Goal: Task Accomplishment & Management: Manage account settings

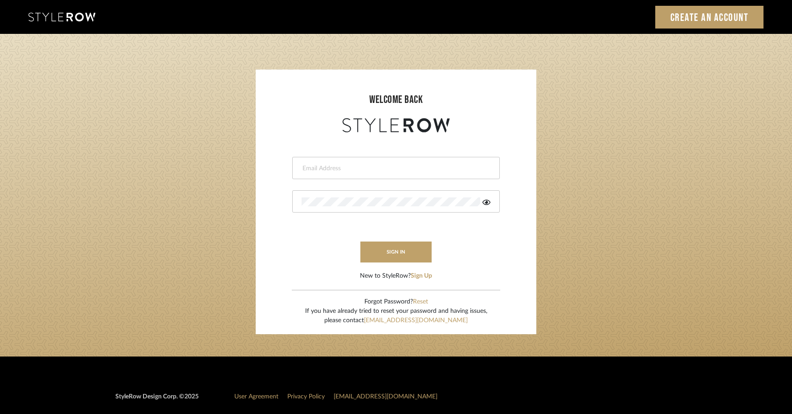
click at [340, 164] on input "email" at bounding box center [395, 168] width 187 height 9
type input "[EMAIL_ADDRESS][DOMAIN_NAME]"
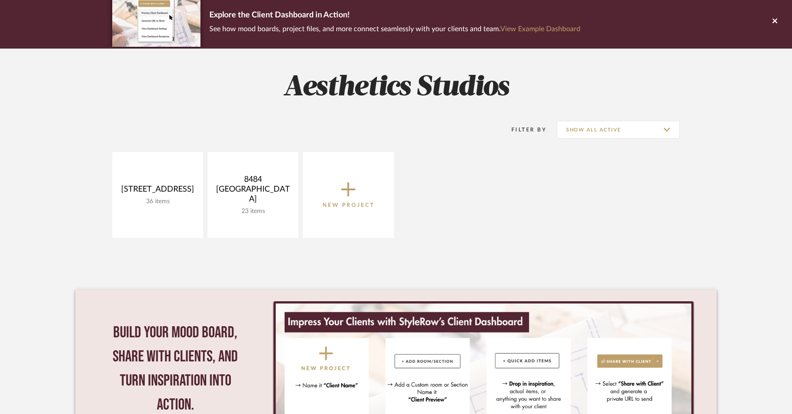
scroll to position [107, 0]
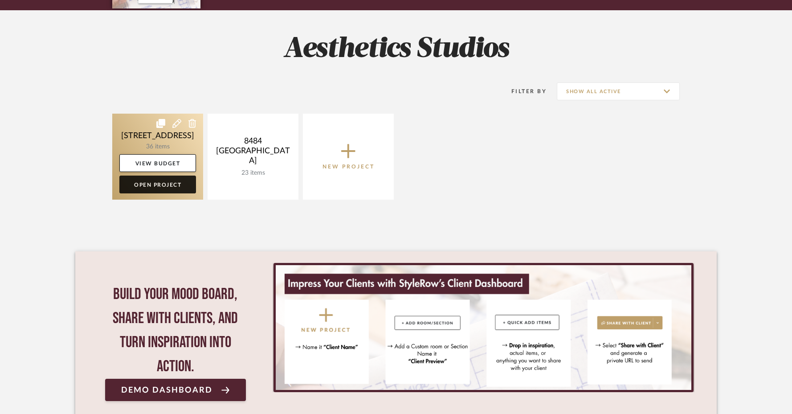
click at [171, 185] on link "Open Project" at bounding box center [157, 185] width 77 height 18
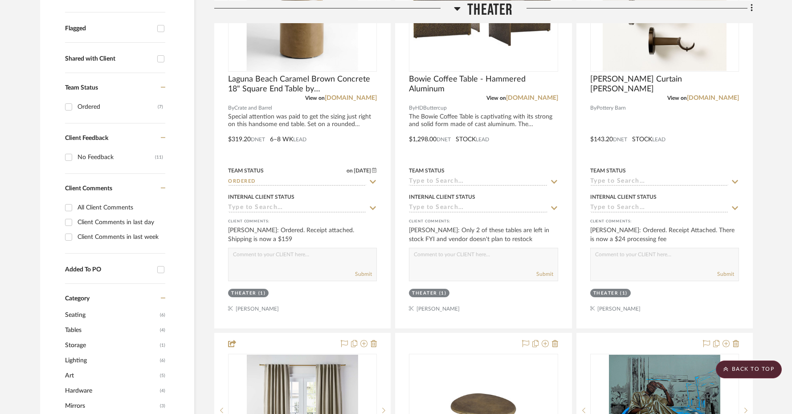
scroll to position [252, 0]
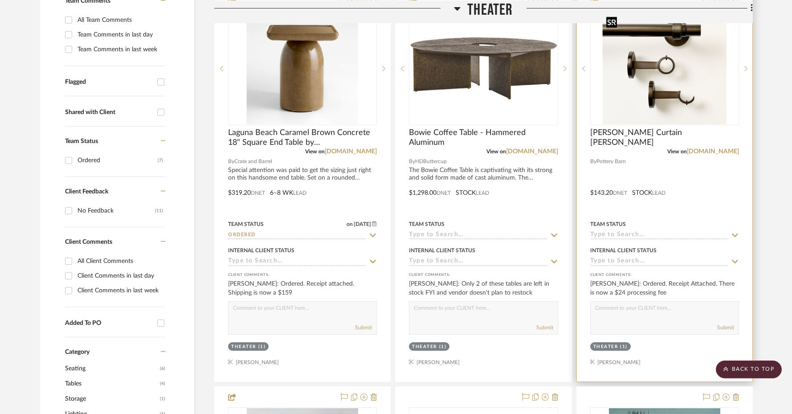
click at [0, 0] on img at bounding box center [0, 0] width 0 height 0
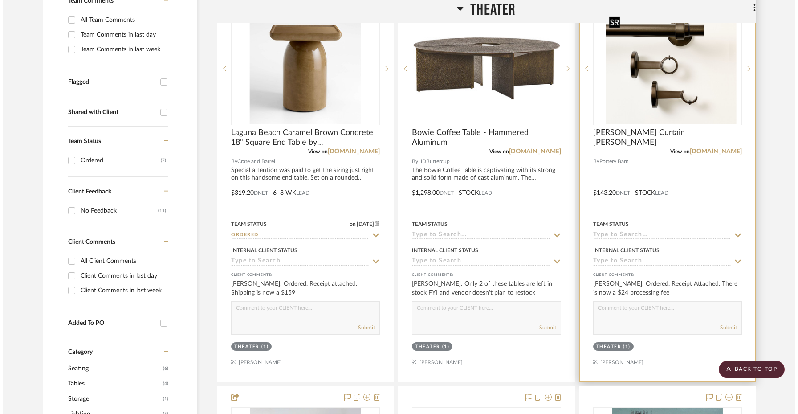
scroll to position [0, 0]
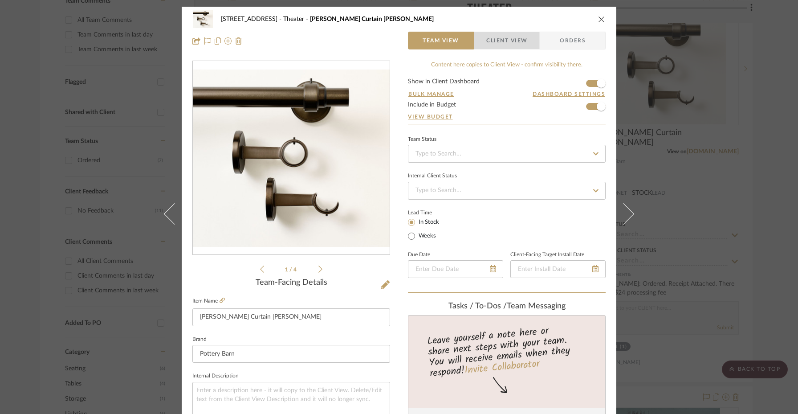
click at [492, 45] on span "Client View" at bounding box center [507, 41] width 41 height 18
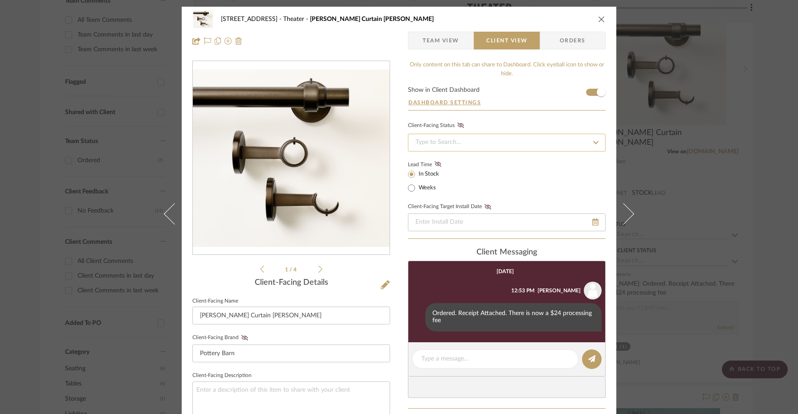
click at [464, 143] on input at bounding box center [507, 143] width 198 height 18
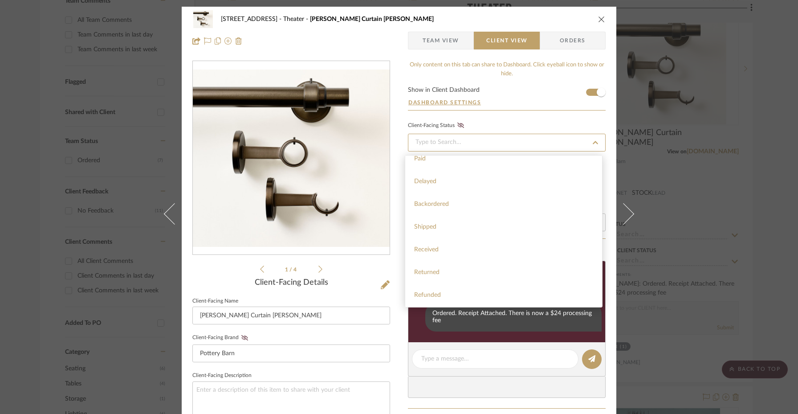
scroll to position [212, 0]
click at [464, 227] on div "Delivered" at bounding box center [503, 227] width 197 height 23
type input "[DATE]"
type input "Delivered"
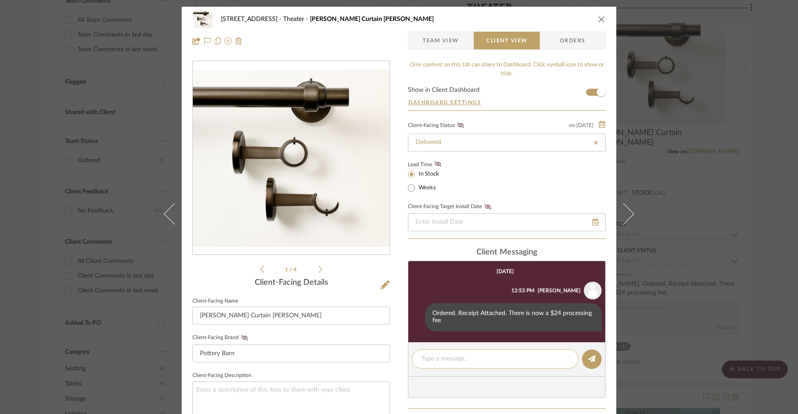
click at [450, 360] on textarea at bounding box center [496, 358] width 148 height 9
paste textarea "[URL][DOMAIN_NAME]"
type textarea "Please see tracking via UPS - [URL][DOMAIN_NAME]"
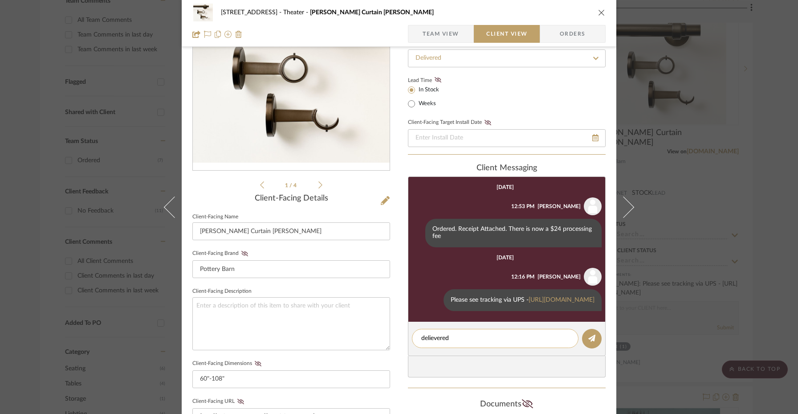
scroll to position [100, 0]
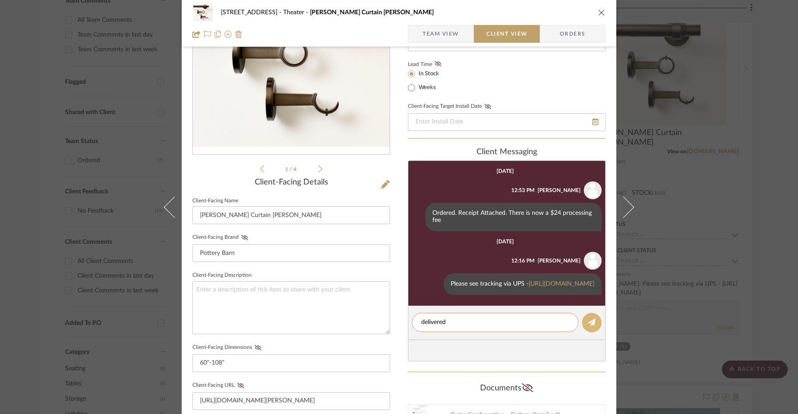
type textarea "delivered"
click at [590, 326] on icon at bounding box center [592, 322] width 7 height 7
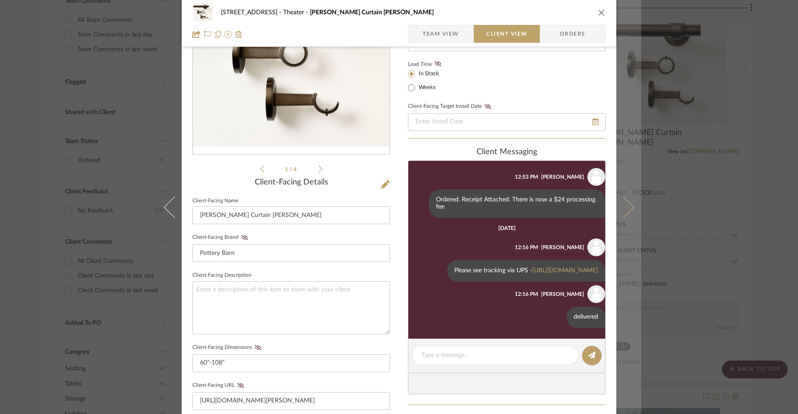
scroll to position [29, 0]
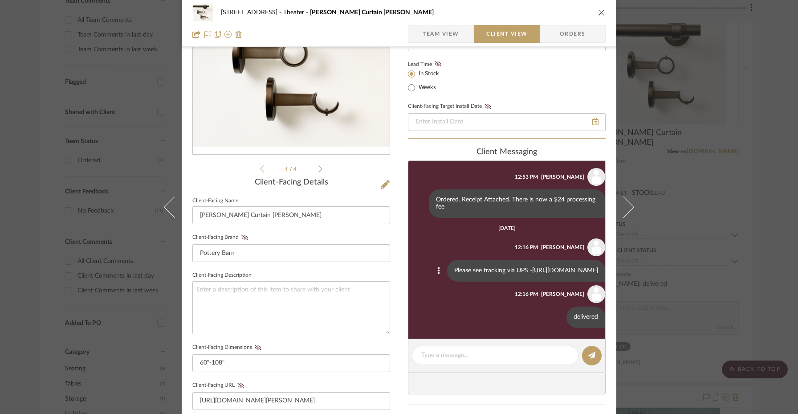
click at [548, 267] on link "[URL][DOMAIN_NAME]" at bounding box center [565, 270] width 66 height 6
click at [557, 318] on icon at bounding box center [558, 317] width 2 height 7
click at [518, 306] on span "Edit Message" at bounding box center [509, 307] width 37 height 8
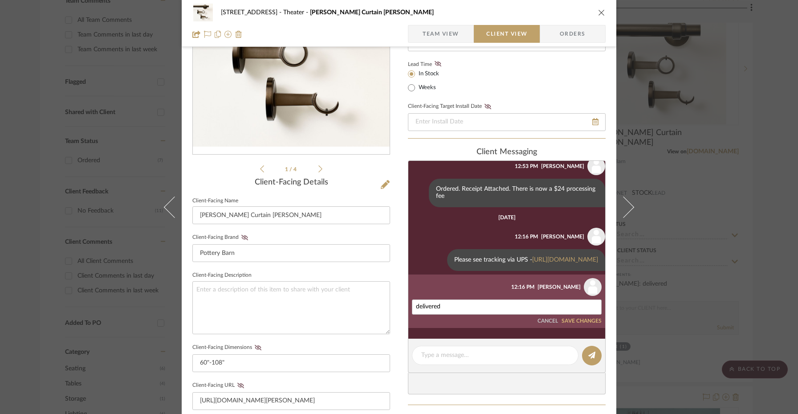
scroll to position [40, 0]
click at [523, 305] on textarea "delivered" at bounding box center [507, 306] width 182 height 7
type textarea "delivered on 9/20"
click at [596, 354] on button at bounding box center [592, 356] width 20 height 20
click at [570, 323] on button "SAVE CHANGES" at bounding box center [582, 321] width 40 height 6
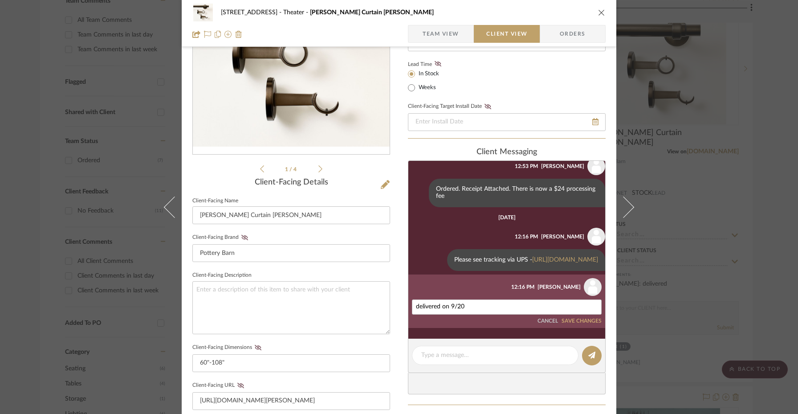
scroll to position [29, 0]
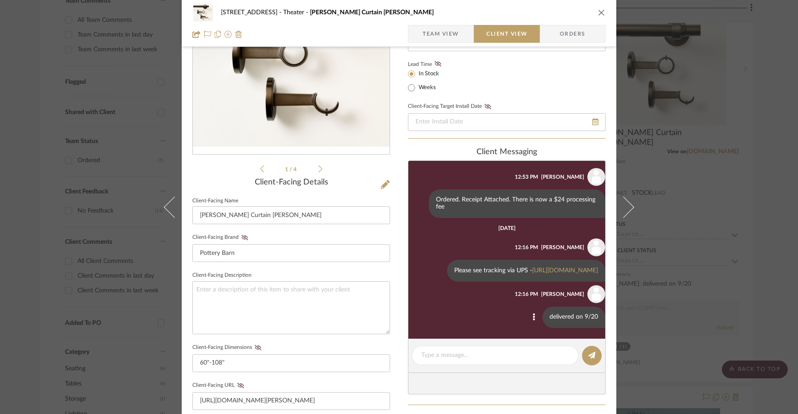
click at [746, 243] on div "[STREET_ADDRESS] Theater [PERSON_NAME] Curtain Rod Team View Client View Orders…" at bounding box center [399, 207] width 798 height 414
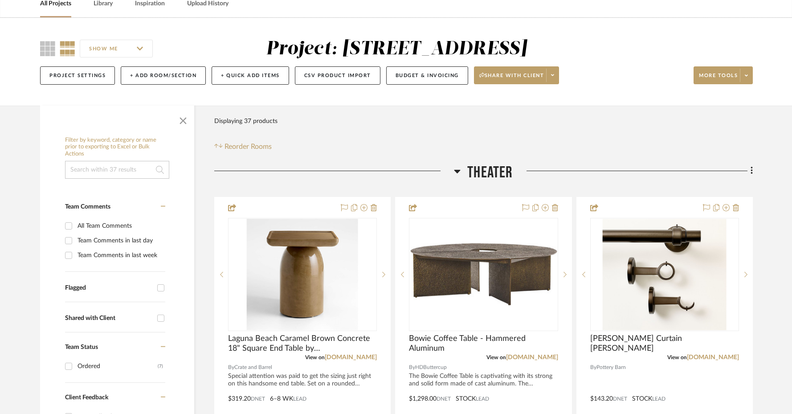
scroll to position [54, 0]
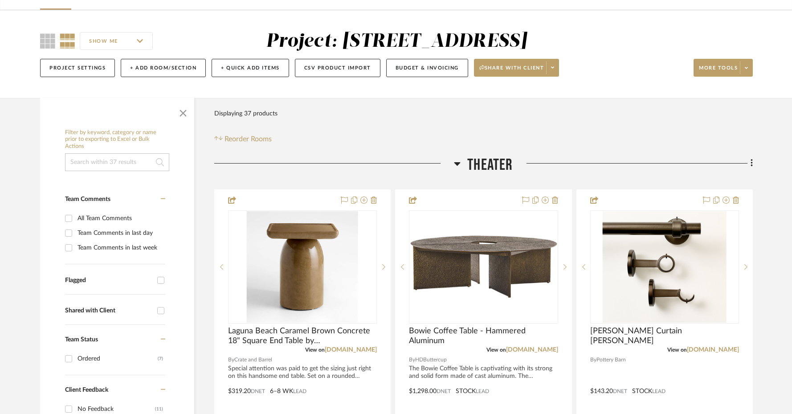
click at [97, 354] on div "Ordered" at bounding box center [118, 359] width 80 height 14
click at [76, 354] on input "Ordered (7)" at bounding box center [68, 359] width 14 height 14
checkbox input "true"
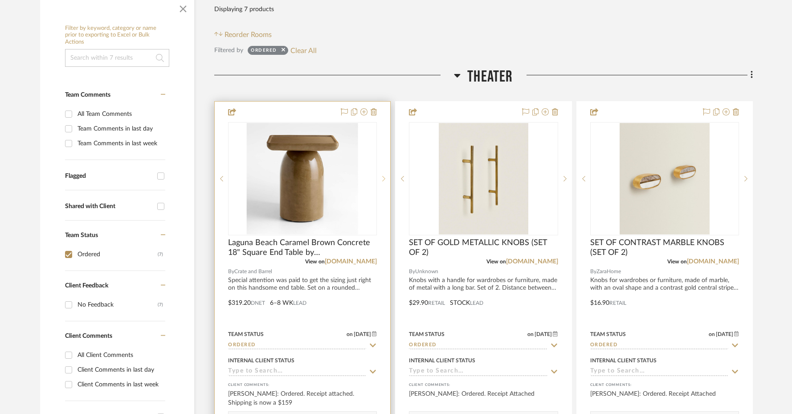
scroll to position [160, 0]
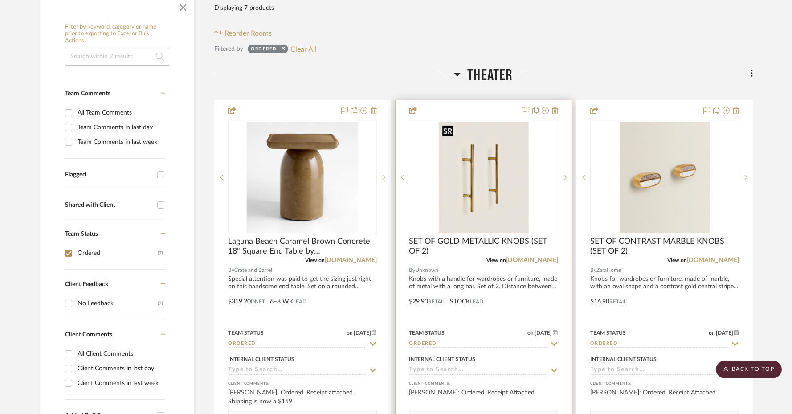
click at [0, 0] on img at bounding box center [0, 0] width 0 height 0
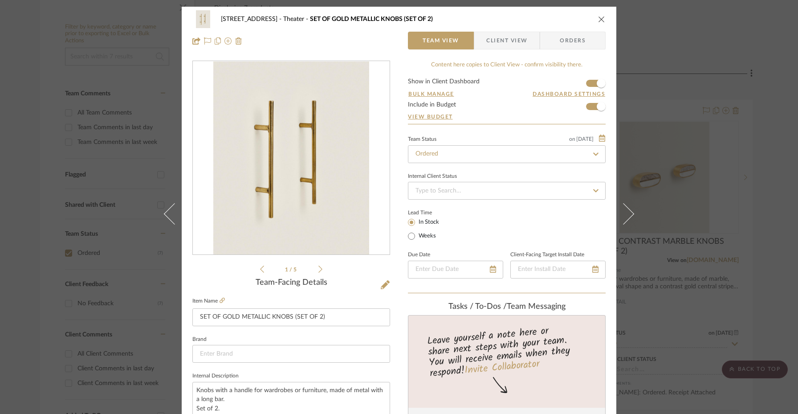
click at [503, 40] on span "Client View" at bounding box center [507, 41] width 41 height 18
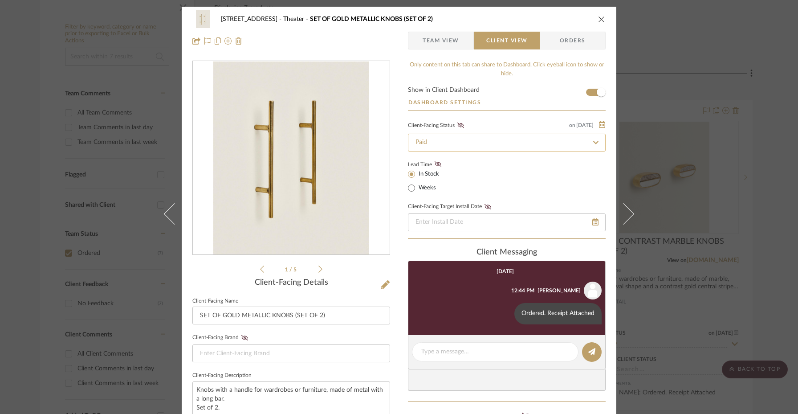
click at [463, 144] on input "Paid" at bounding box center [507, 143] width 198 height 18
click at [594, 142] on icon at bounding box center [596, 143] width 4 height 4
type input "[DATE]"
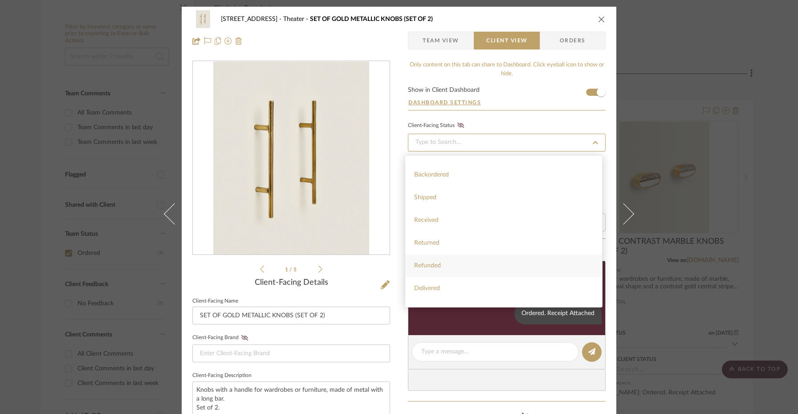
scroll to position [151, 0]
click at [509, 201] on div "Shipped" at bounding box center [503, 198] width 197 height 23
type input "[DATE]"
type input "Shipped"
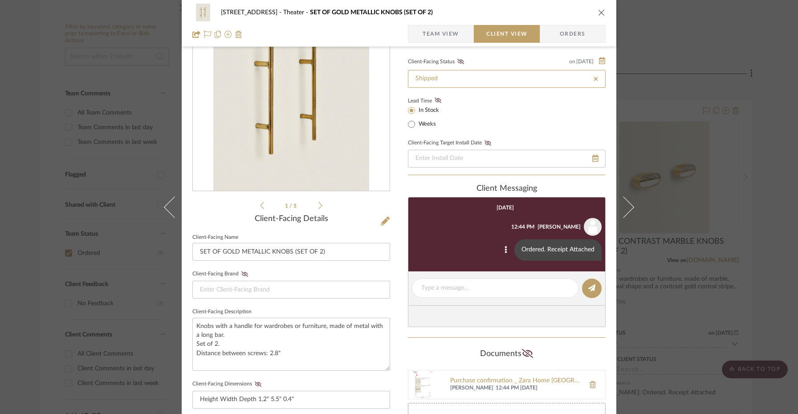
scroll to position [70, 0]
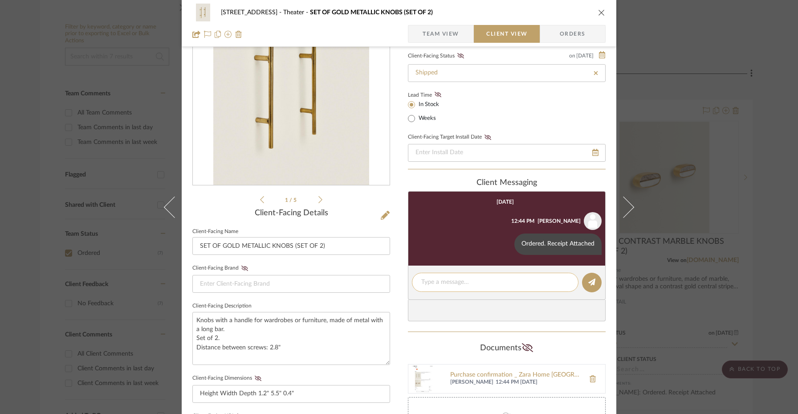
click at [459, 287] on textarea at bounding box center [496, 282] width 148 height 9
paste textarea "[DATE]"
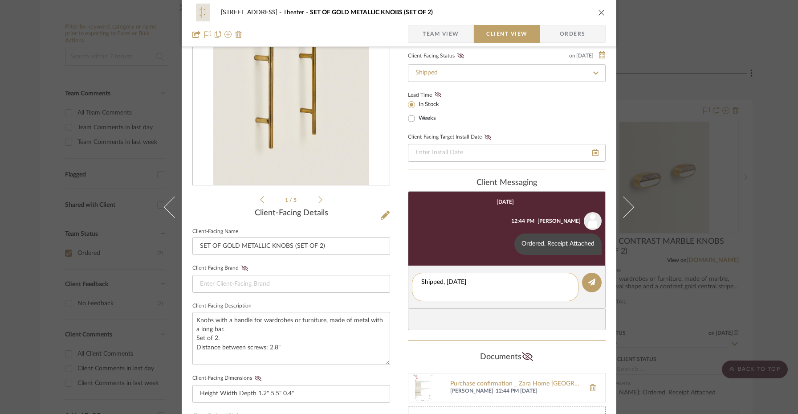
scroll to position [0, 0]
click at [444, 285] on textarea "Shipped, [DATE]" at bounding box center [496, 287] width 148 height 19
type textarea "Shipped, ETA is [DATE]"
click at [589, 286] on icon at bounding box center [592, 281] width 7 height 7
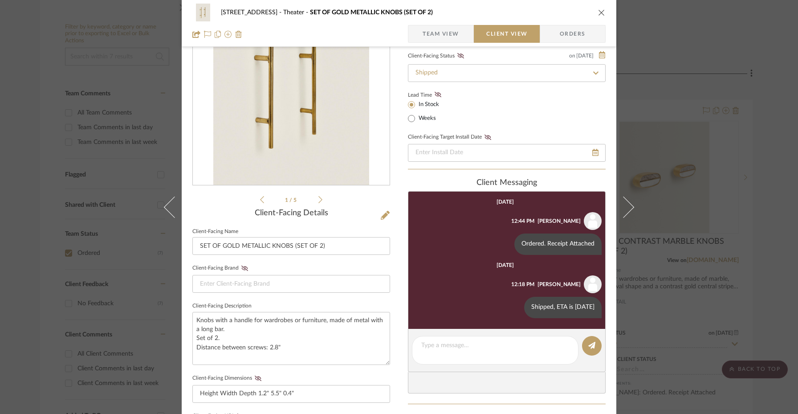
click at [602, 11] on button "close" at bounding box center [602, 12] width 8 height 8
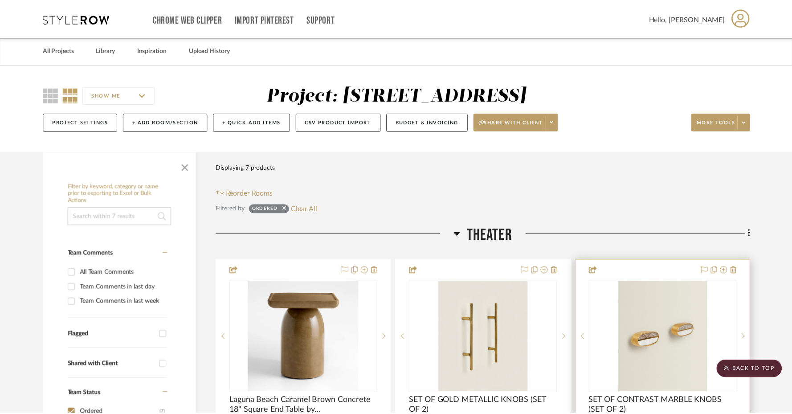
scroll to position [160, 0]
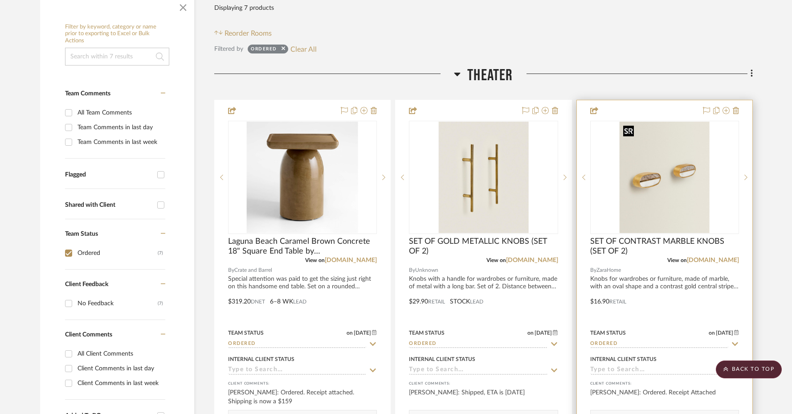
click at [0, 0] on img at bounding box center [0, 0] width 0 height 0
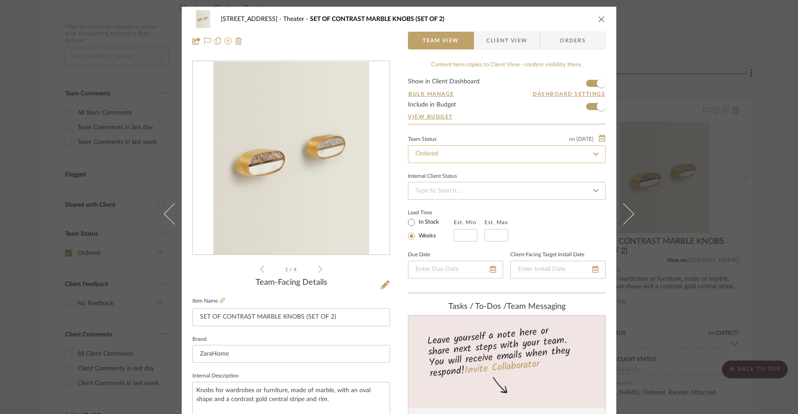
click at [481, 151] on input "Ordered" at bounding box center [507, 154] width 198 height 18
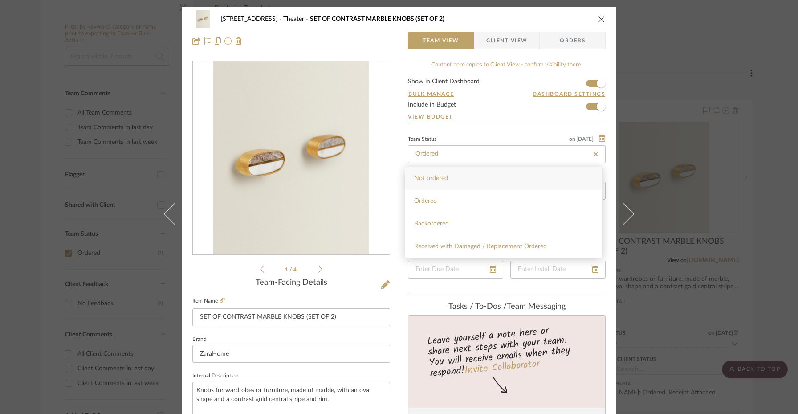
click at [516, 41] on span "Client View" at bounding box center [507, 41] width 41 height 18
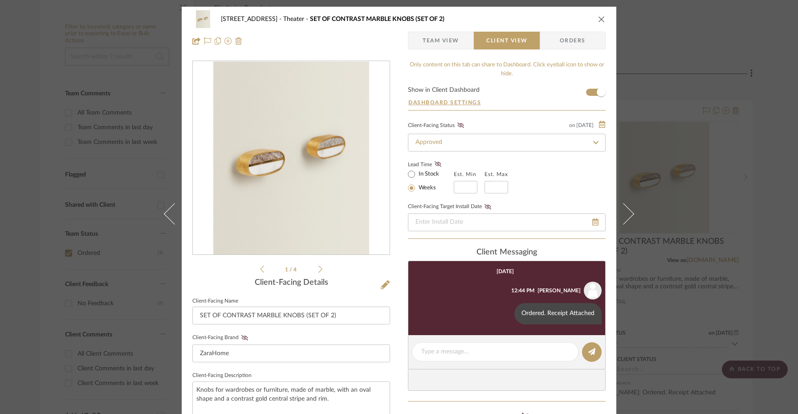
click at [592, 139] on fa-icon at bounding box center [595, 142] width 13 height 11
type input "shi"
click at [431, 167] on span "Shipped" at bounding box center [425, 167] width 22 height 6
type input "[DATE]"
type input "Shipped"
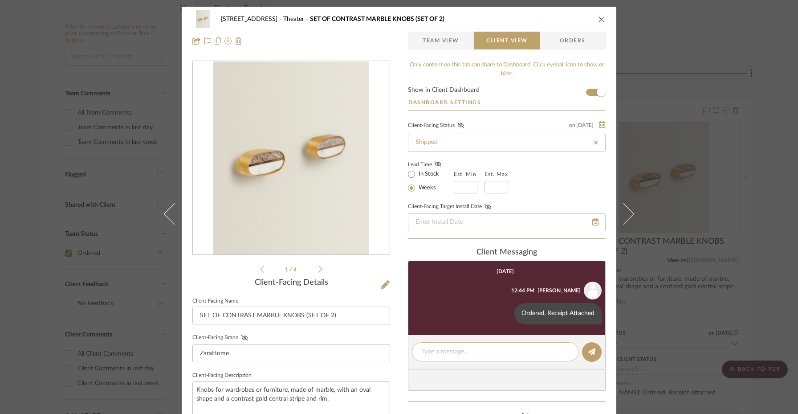
click at [456, 352] on textarea at bounding box center [496, 351] width 148 height 9
paste textarea "[DATE]"
click at [422, 352] on textarea "[DATE]" at bounding box center [496, 356] width 148 height 19
type textarea "Shipped, ETA is [DATE]"
click at [593, 350] on button at bounding box center [592, 352] width 20 height 20
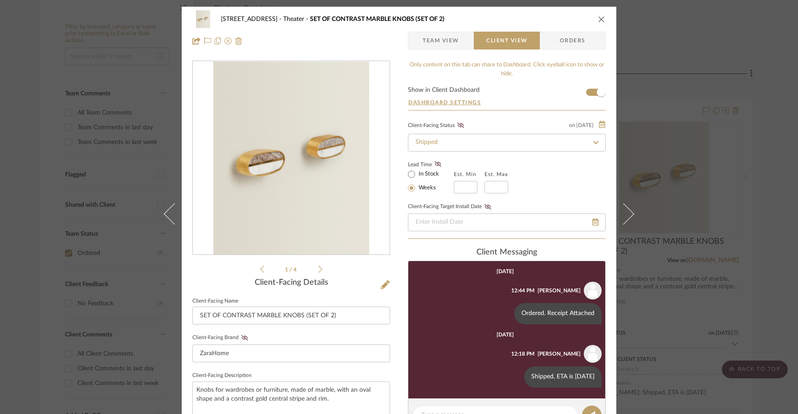
click at [751, 306] on div "[STREET_ADDRESS] Theater SET OF CONTRAST MARBLE KNOBS (SET OF 2) Team View Clie…" at bounding box center [399, 207] width 798 height 414
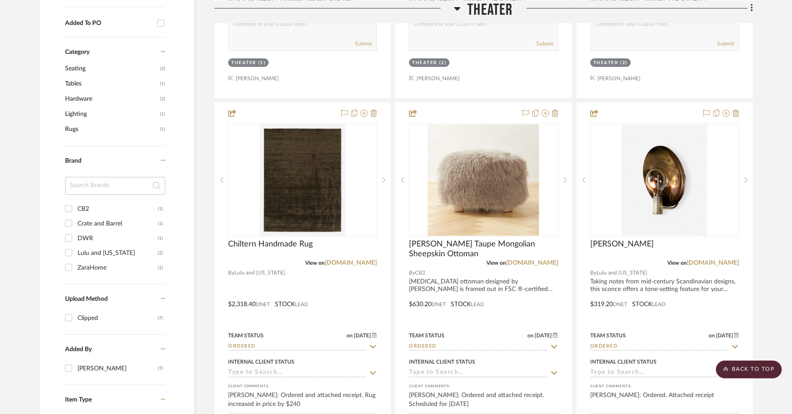
scroll to position [554, 0]
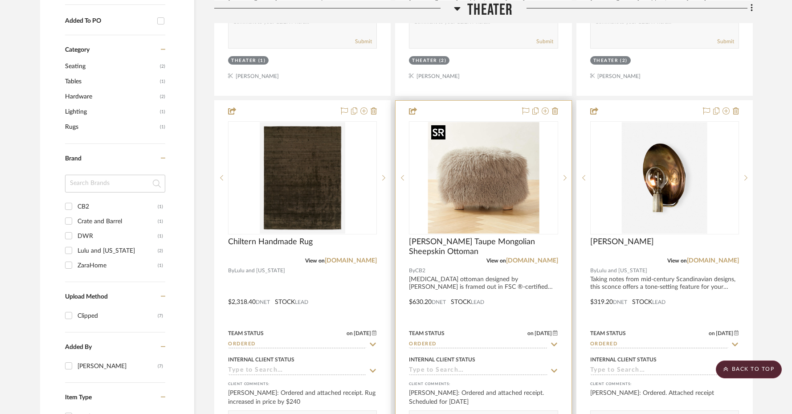
click at [502, 205] on div at bounding box center [483, 177] width 149 height 113
click at [493, 170] on img "0" at bounding box center [483, 177] width 111 height 111
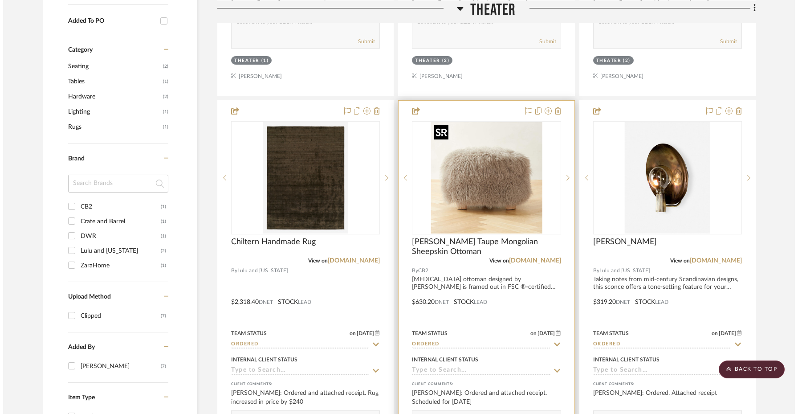
scroll to position [0, 0]
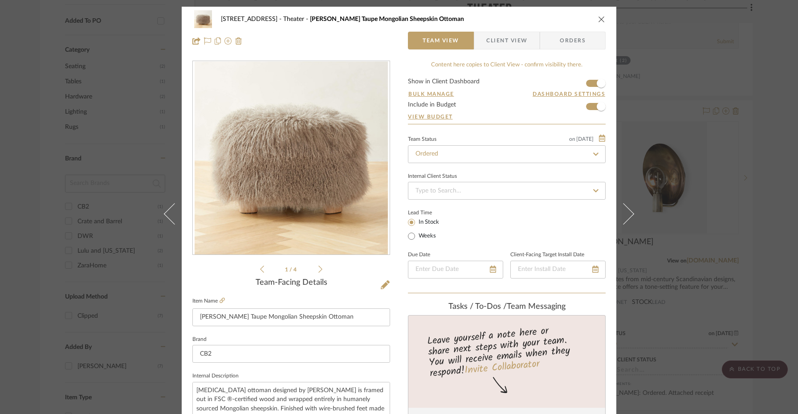
click at [510, 43] on span "Client View" at bounding box center [507, 41] width 41 height 18
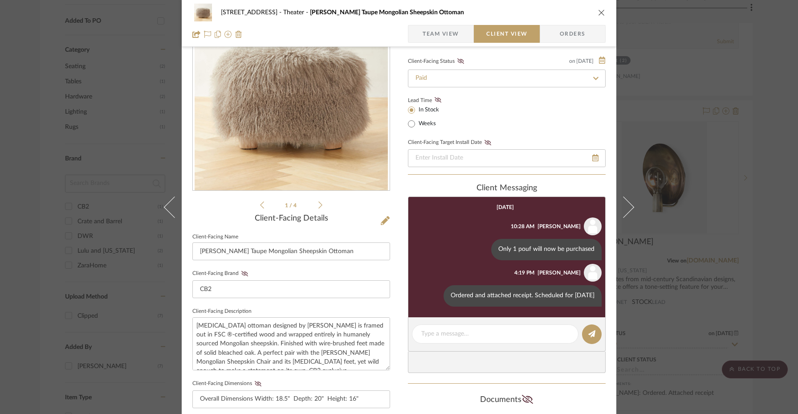
scroll to position [65, 0]
click at [737, 187] on div "[STREET_ADDRESS] Theater [PERSON_NAME] Taupe Mongolian Sheepskin Ottoman Team V…" at bounding box center [399, 207] width 798 height 414
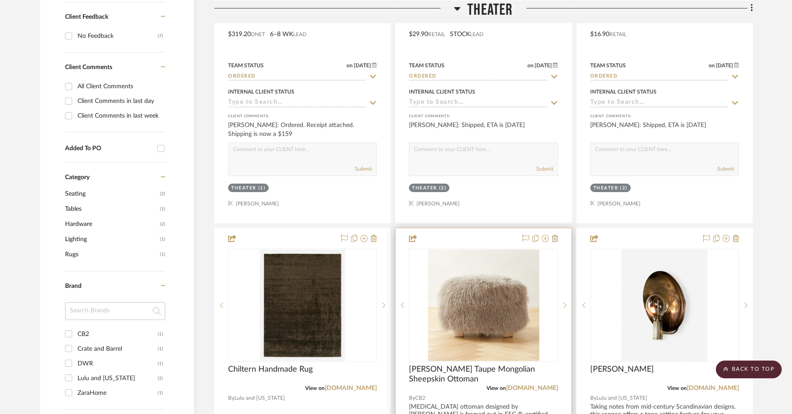
scroll to position [429, 0]
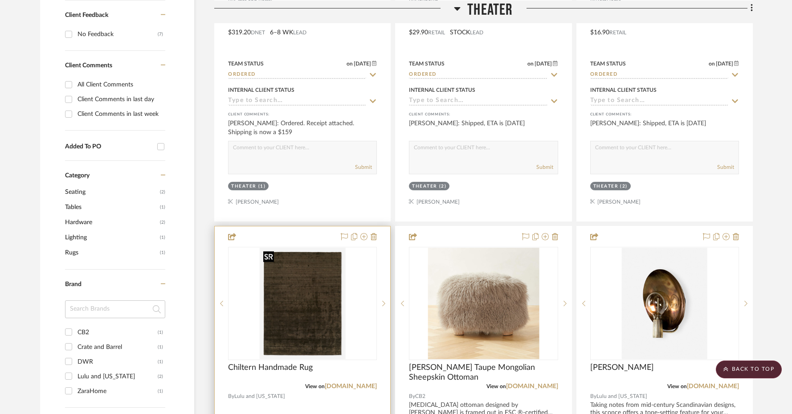
click at [0, 0] on img at bounding box center [0, 0] width 0 height 0
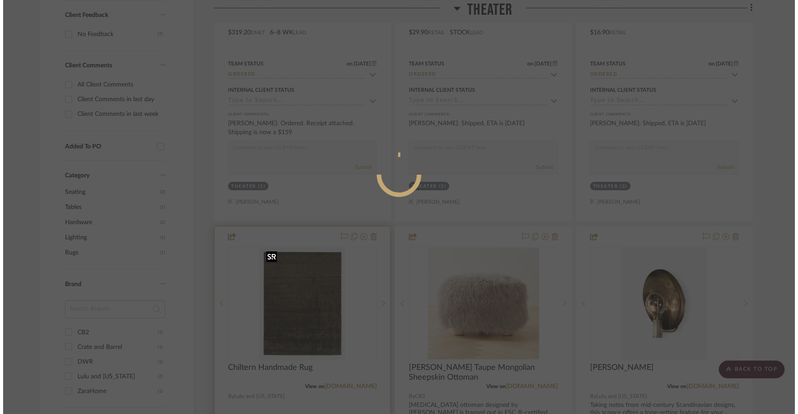
scroll to position [0, 0]
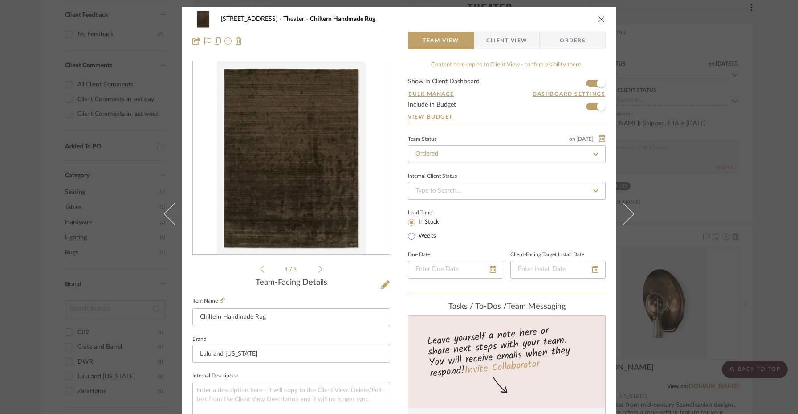
click at [497, 37] on span "Client View" at bounding box center [507, 41] width 41 height 18
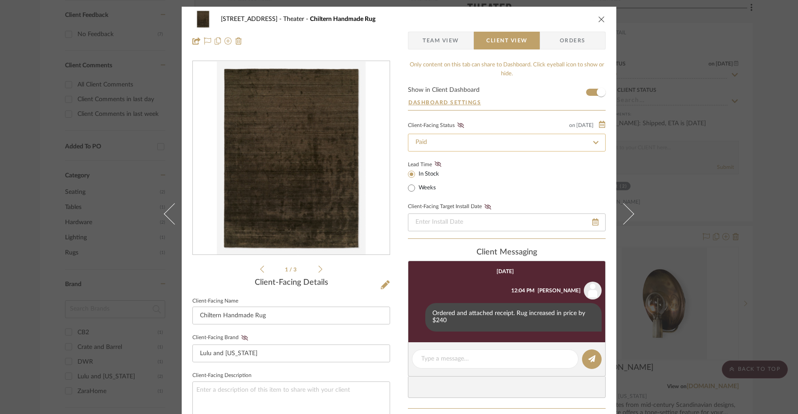
click at [505, 147] on input "Paid" at bounding box center [507, 143] width 198 height 18
type input "shi"
click at [477, 165] on div "Shipped" at bounding box center [503, 167] width 197 height 23
type input "[DATE]"
type input "Shipped"
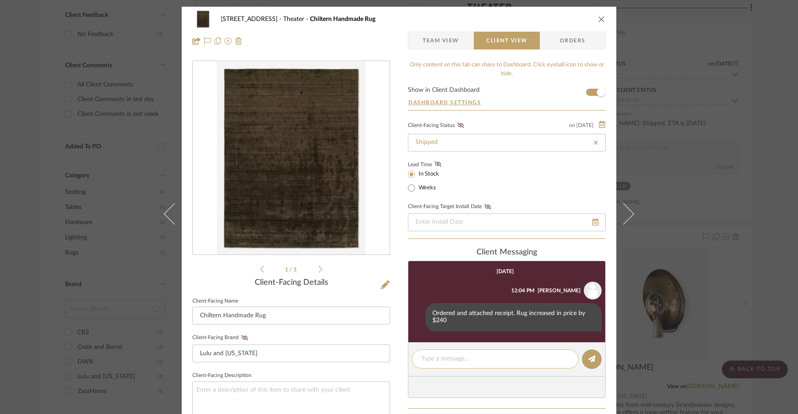
click at [439, 360] on textarea at bounding box center [496, 358] width 148 height 9
type textarea "Shipped. ETA is 9/22"
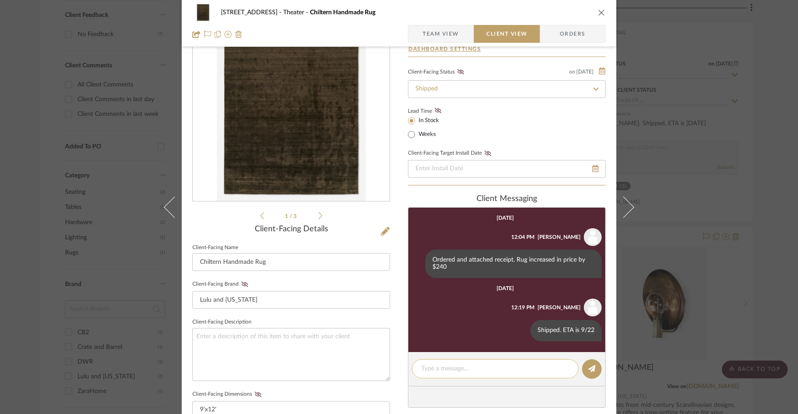
scroll to position [109, 0]
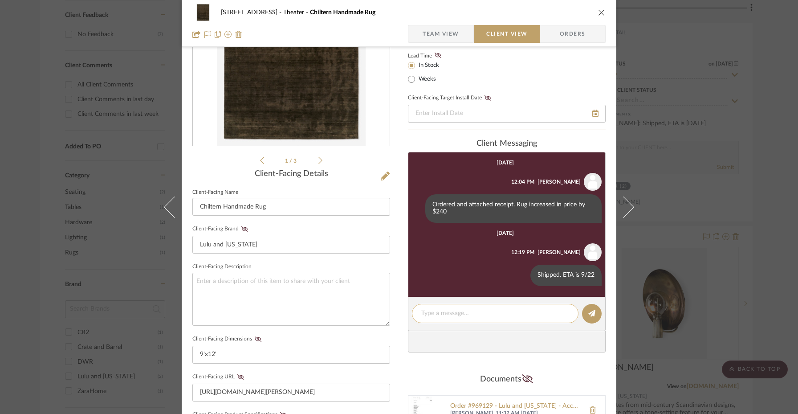
paste textarea "[URL][DOMAIN_NAME]"
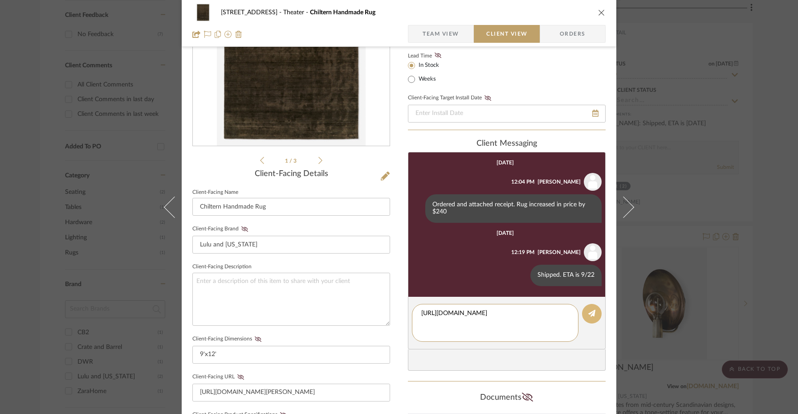
type textarea "[URL][DOMAIN_NAME]"
click at [589, 315] on icon at bounding box center [592, 313] width 7 height 7
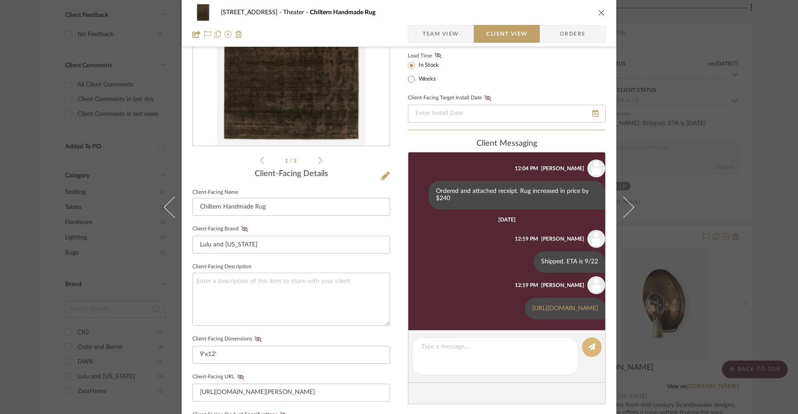
scroll to position [29, 0]
click at [664, 296] on div "[STREET_ADDRESS] Theater Chiltern Handmade Rug Team View Client View Orders 1 /…" at bounding box center [399, 207] width 798 height 414
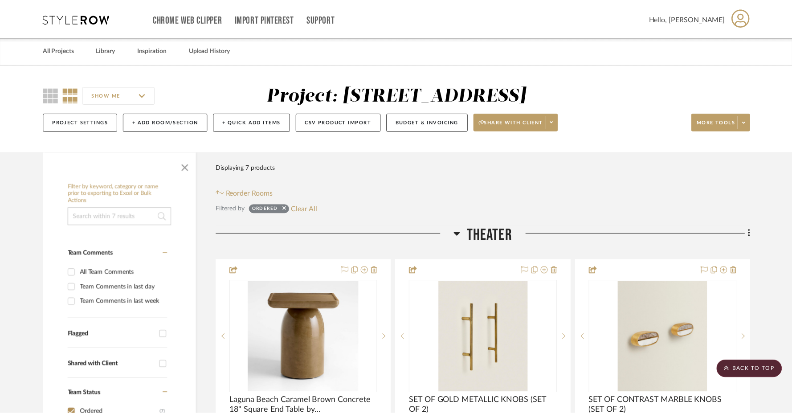
scroll to position [429, 0]
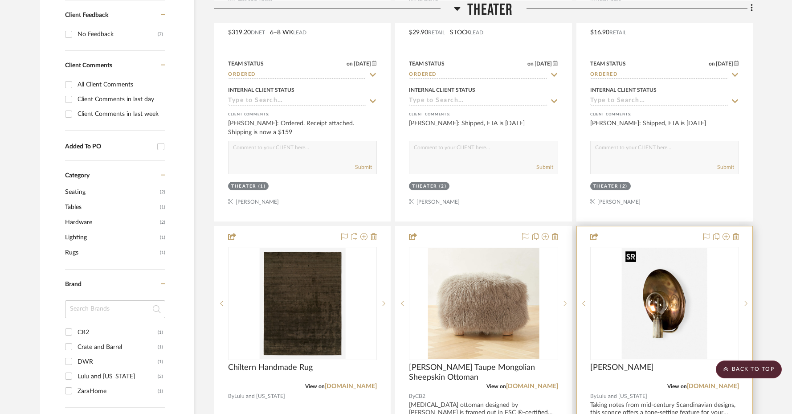
click at [663, 297] on img "0" at bounding box center [665, 303] width 86 height 111
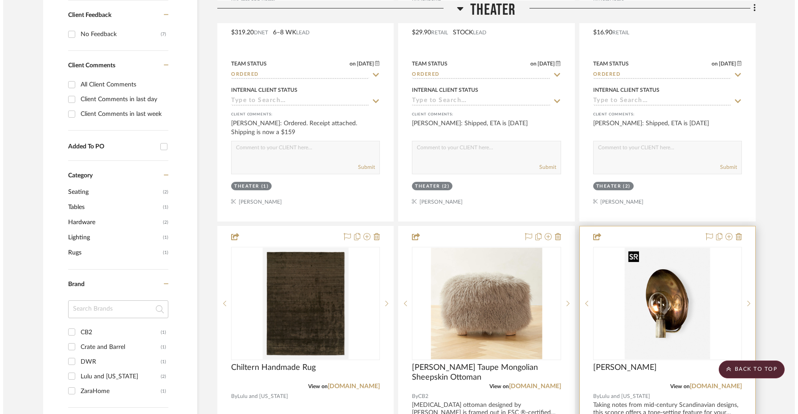
scroll to position [0, 0]
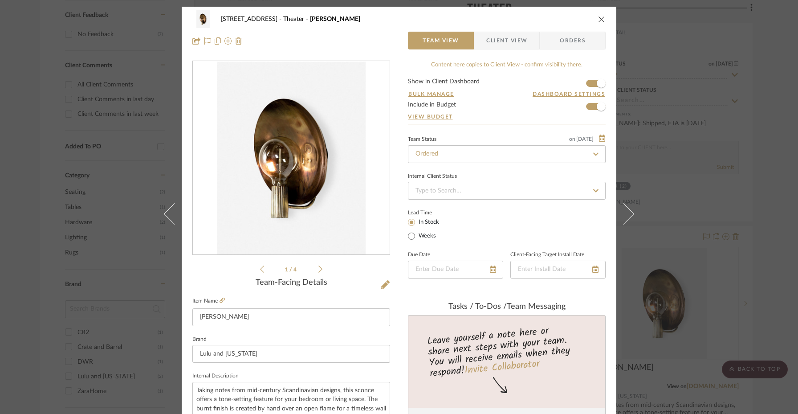
click at [507, 45] on span "Client View" at bounding box center [507, 41] width 41 height 18
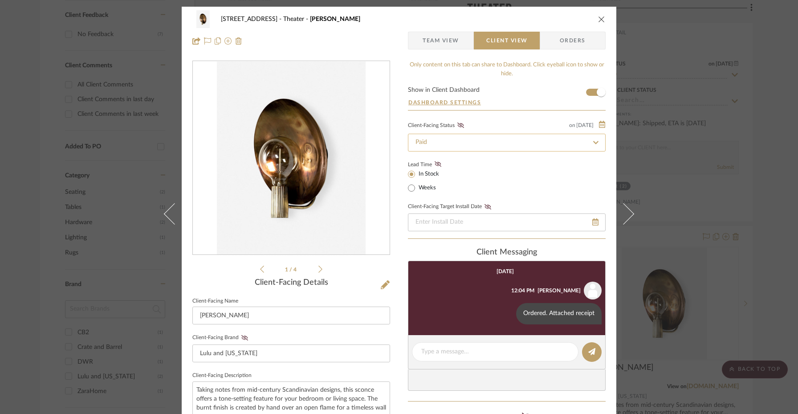
click at [473, 145] on input "Paid" at bounding box center [507, 143] width 198 height 18
click at [594, 142] on icon at bounding box center [596, 142] width 8 height 6
type input "[DATE]"
type input "Shippe"
click at [472, 166] on div "Shipped" at bounding box center [503, 167] width 197 height 23
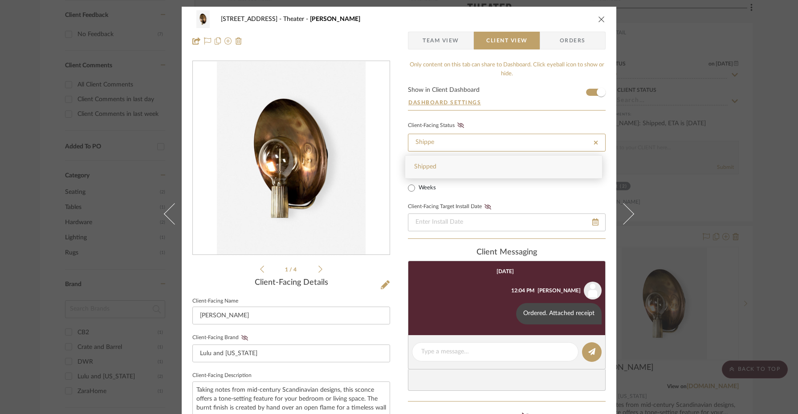
type input "[DATE]"
type input "Shipped"
click at [463, 348] on div at bounding box center [495, 351] width 167 height 19
click at [450, 350] on textarea at bounding box center [496, 351] width 148 height 9
paste textarea "[URL][DOMAIN_NAME]"
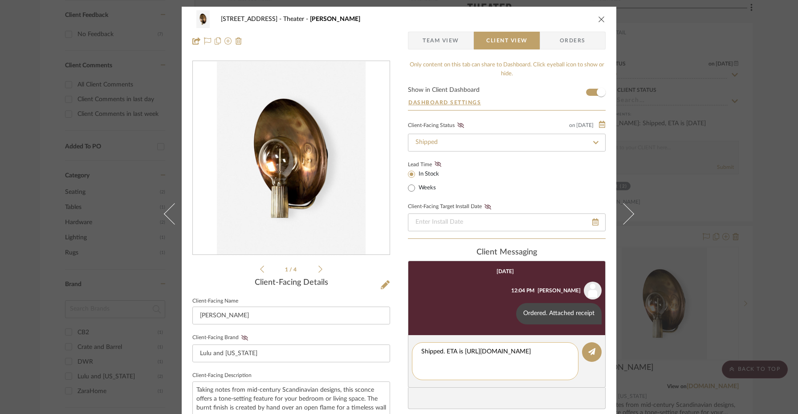
click at [456, 352] on textarea "Shipped. ETA is [URL][DOMAIN_NAME]" at bounding box center [496, 361] width 148 height 28
drag, startPoint x: 458, startPoint y: 353, endPoint x: 512, endPoint y: 350, distance: 54.0
click at [512, 350] on textarea "Shipped. ETA 9/22 is [URL][DOMAIN_NAME]" at bounding box center [496, 365] width 148 height 37
type textarea "Shipped. ETA is 9/22 [URL][DOMAIN_NAME]"
click at [591, 360] on button at bounding box center [592, 352] width 20 height 20
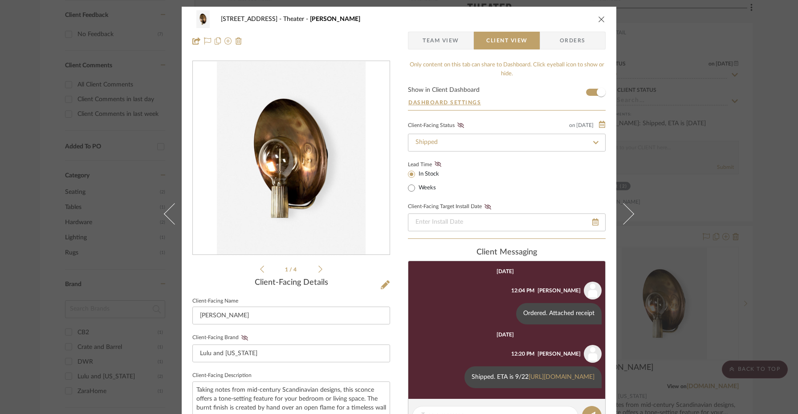
click at [600, 16] on icon "close" at bounding box center [601, 19] width 7 height 7
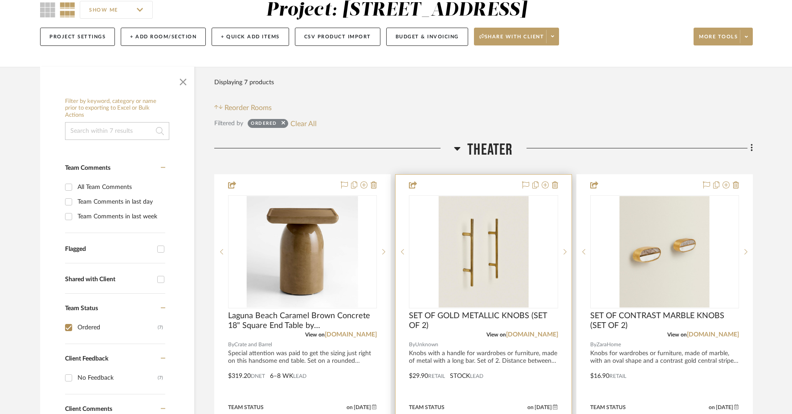
scroll to position [149, 0]
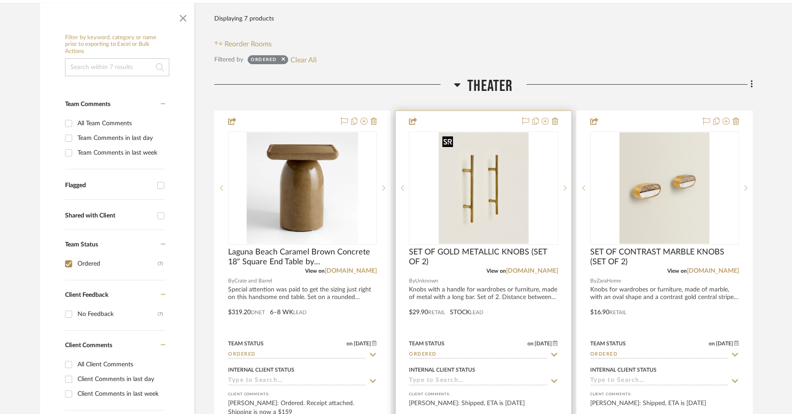
click at [504, 168] on img "0" at bounding box center [484, 187] width 90 height 111
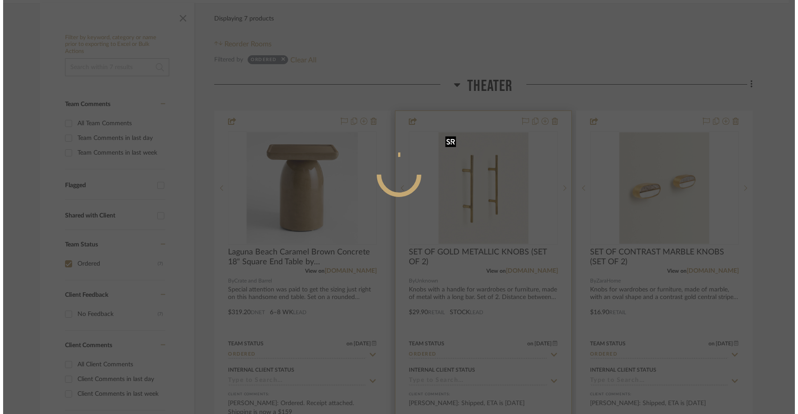
scroll to position [0, 0]
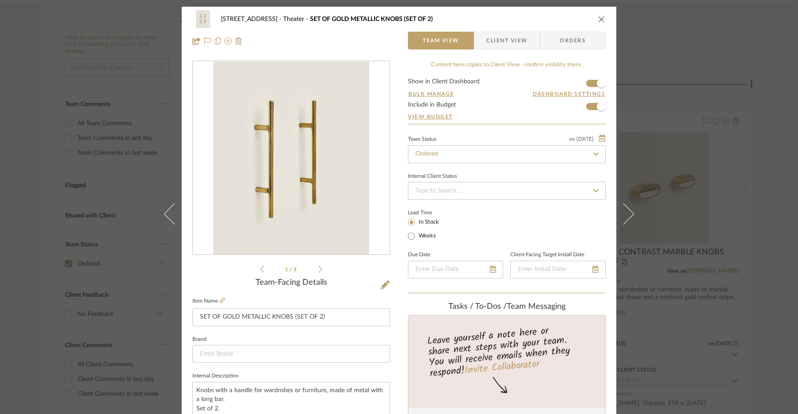
click at [523, 46] on span "Client View" at bounding box center [507, 41] width 41 height 18
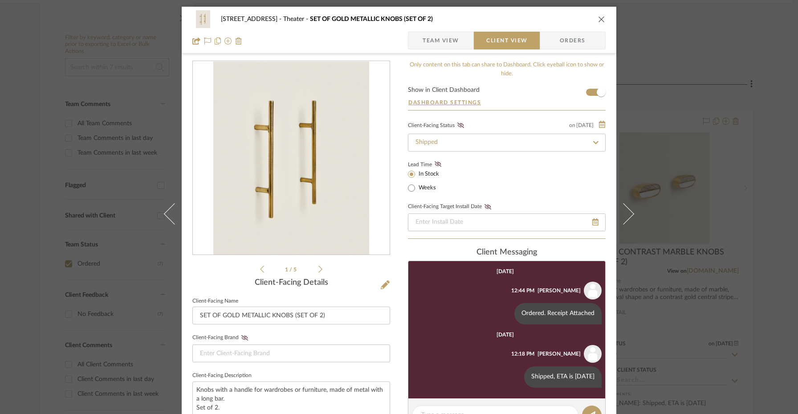
scroll to position [70, 0]
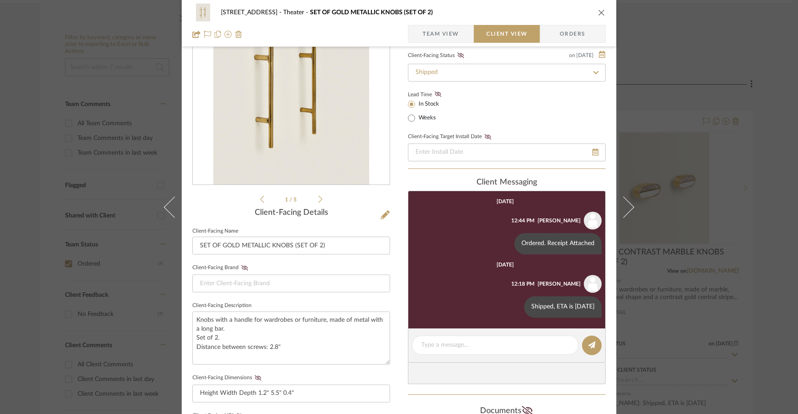
click at [766, 79] on div "[STREET_ADDRESS] Theater SET OF GOLD METALLIC KNOBS (SET OF 2) Team View Client…" at bounding box center [399, 207] width 798 height 414
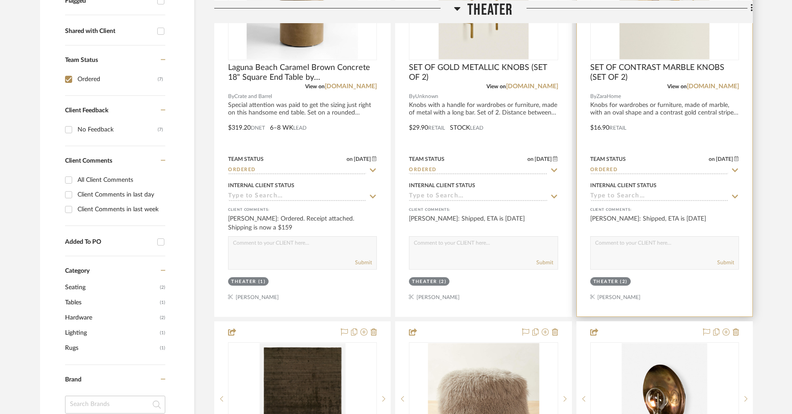
scroll to position [532, 0]
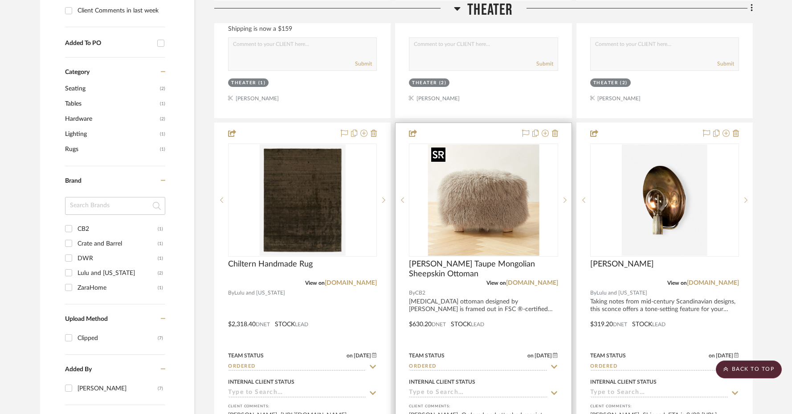
click at [471, 197] on img "0" at bounding box center [483, 199] width 111 height 111
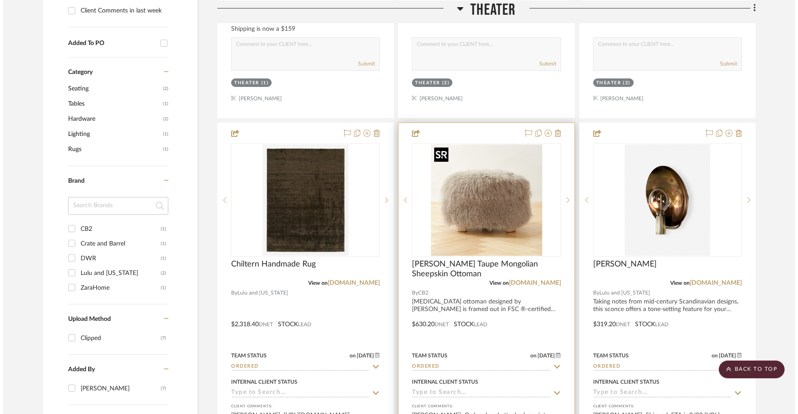
scroll to position [0, 0]
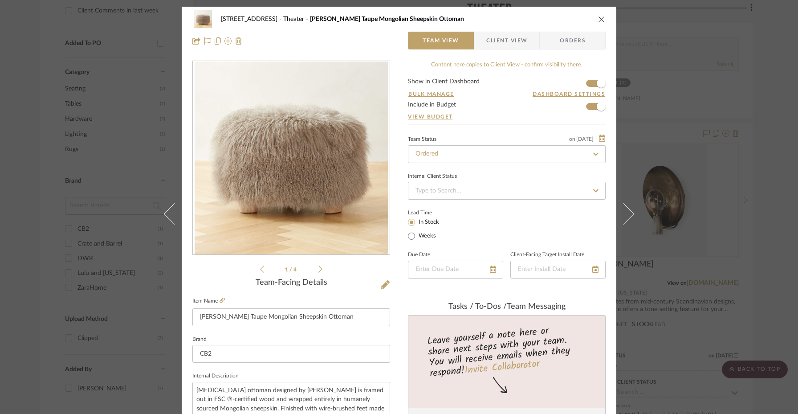
click at [599, 17] on icon "close" at bounding box center [601, 19] width 7 height 7
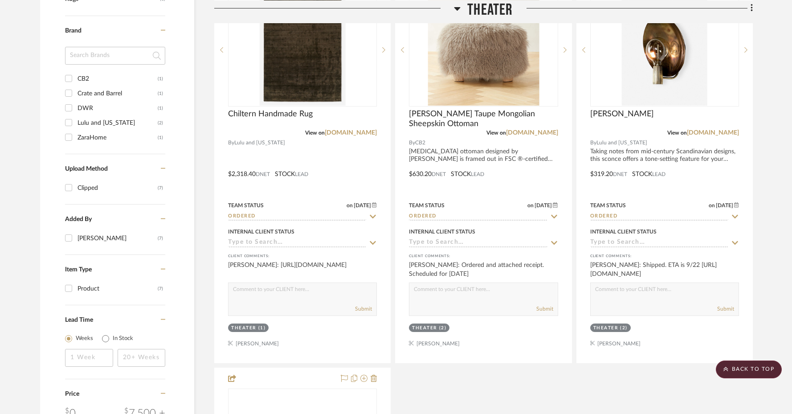
scroll to position [599, 0]
